Goal: Go to known website: Access a specific website the user already knows

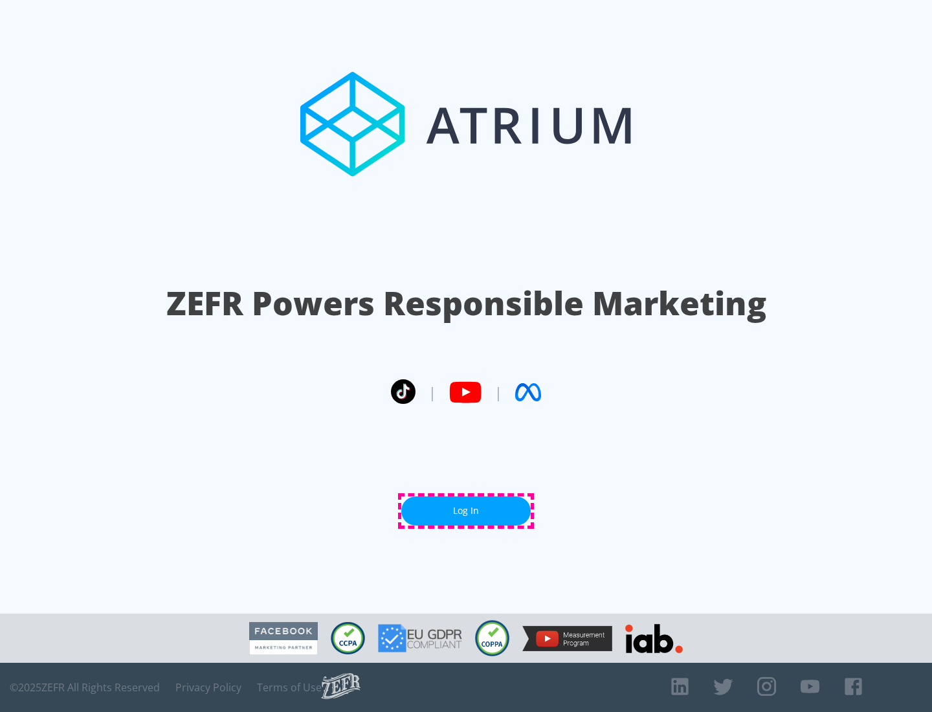
click at [466, 511] on link "Log In" at bounding box center [466, 511] width 130 height 29
